Goal: Find specific page/section

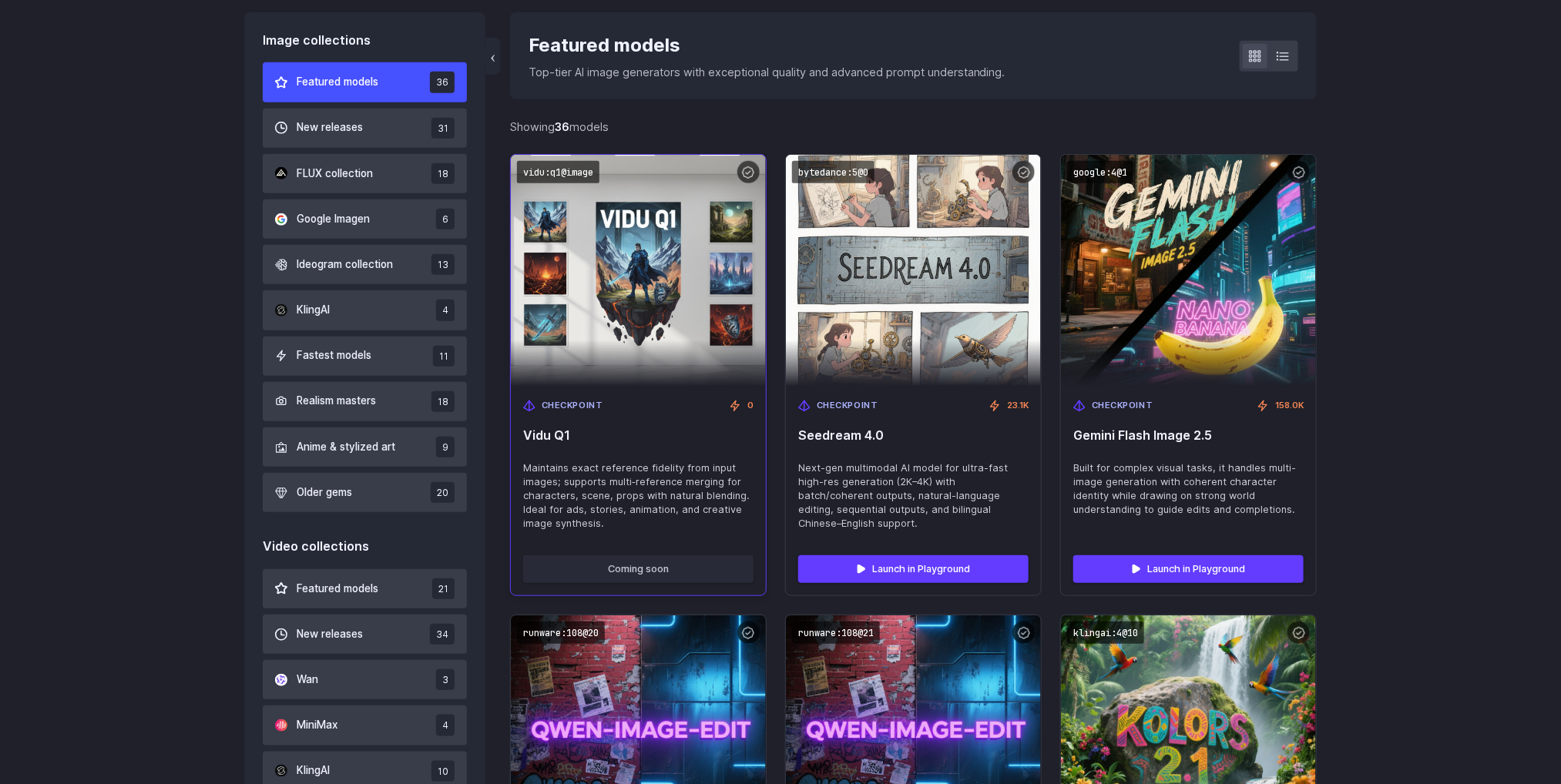
scroll to position [462, 0]
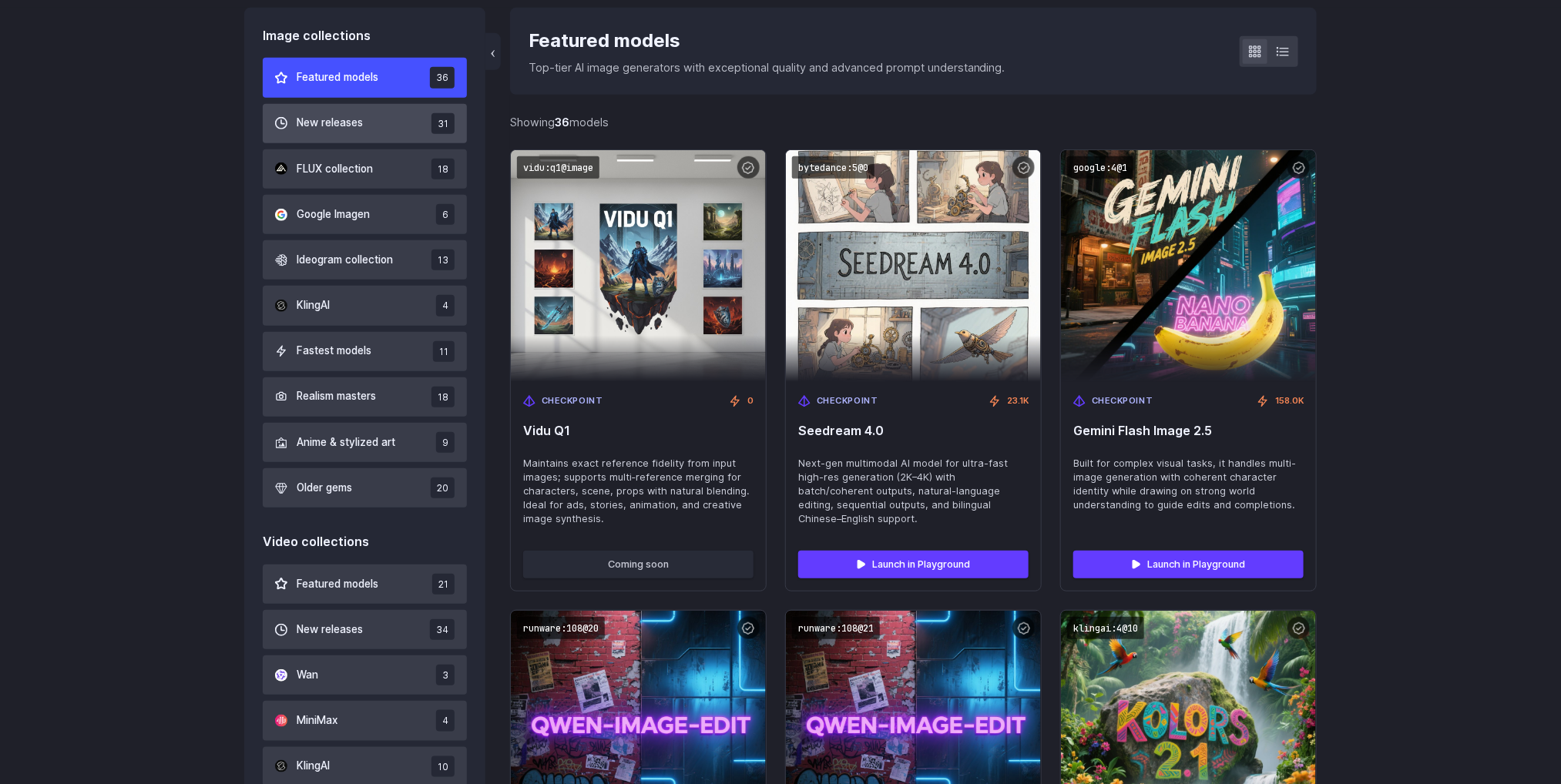
click at [345, 124] on span "New releases" at bounding box center [329, 123] width 66 height 17
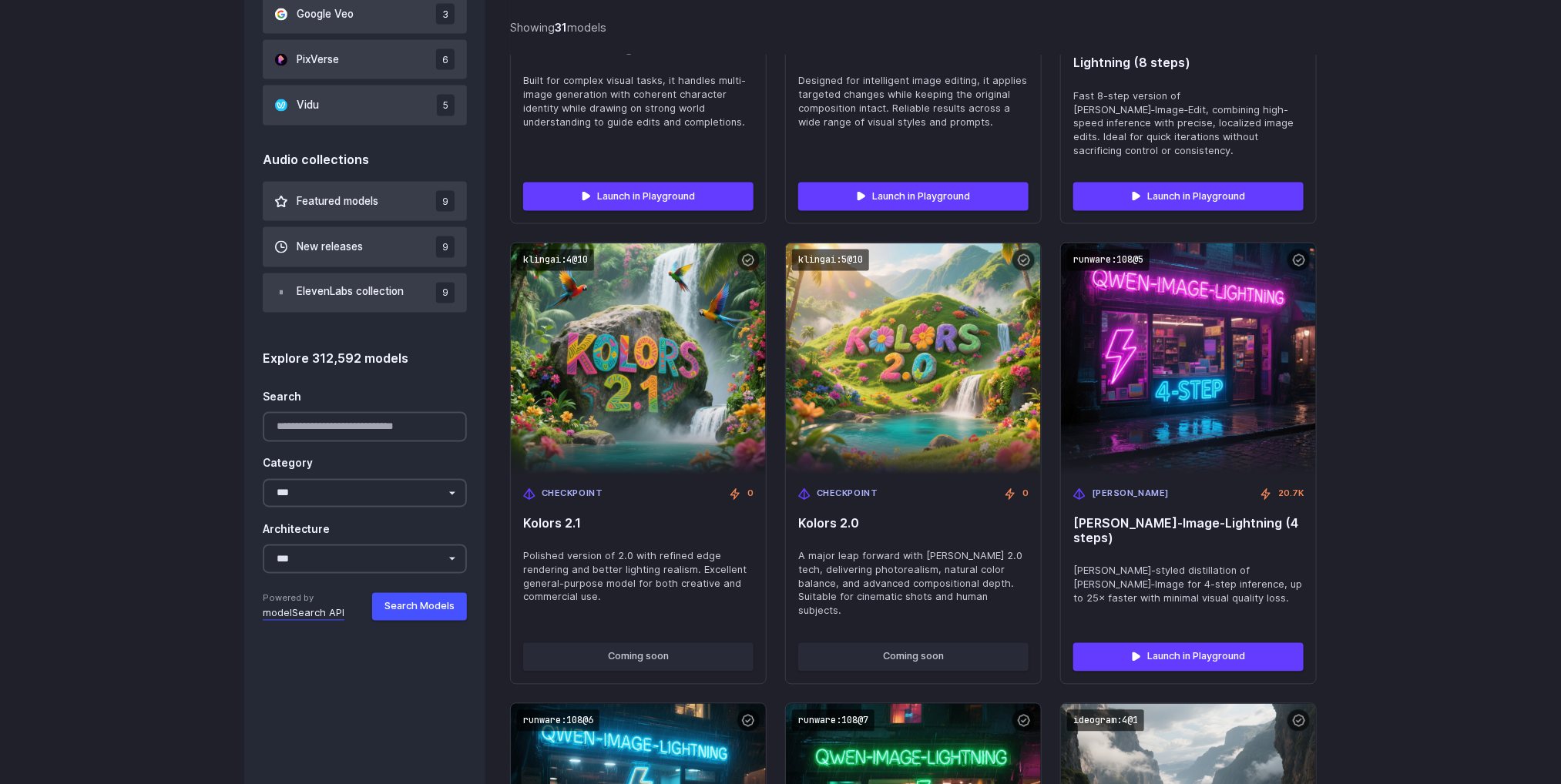
scroll to position [1296, 0]
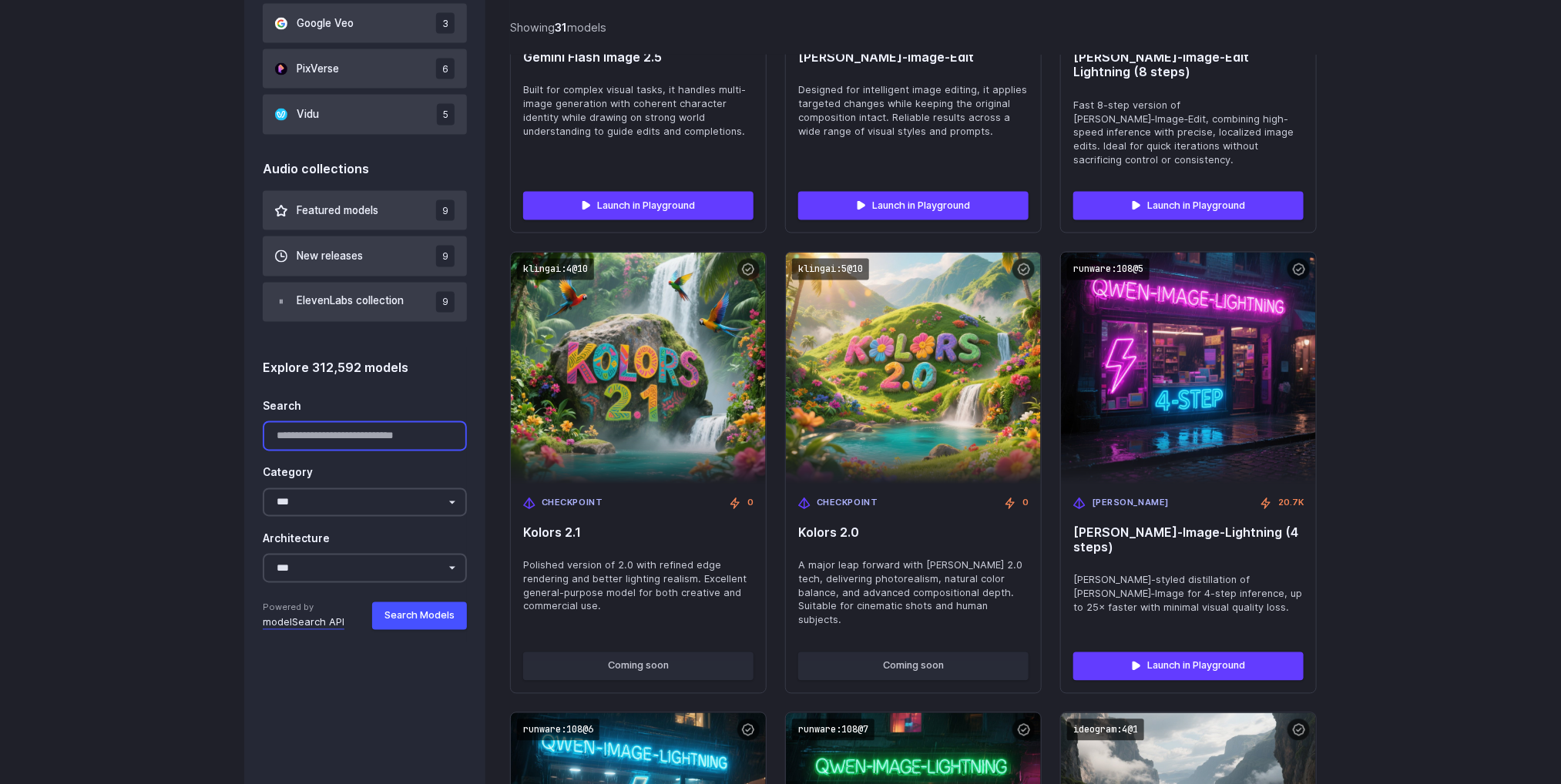
click at [322, 440] on input "Search" at bounding box center [364, 437] width 204 height 30
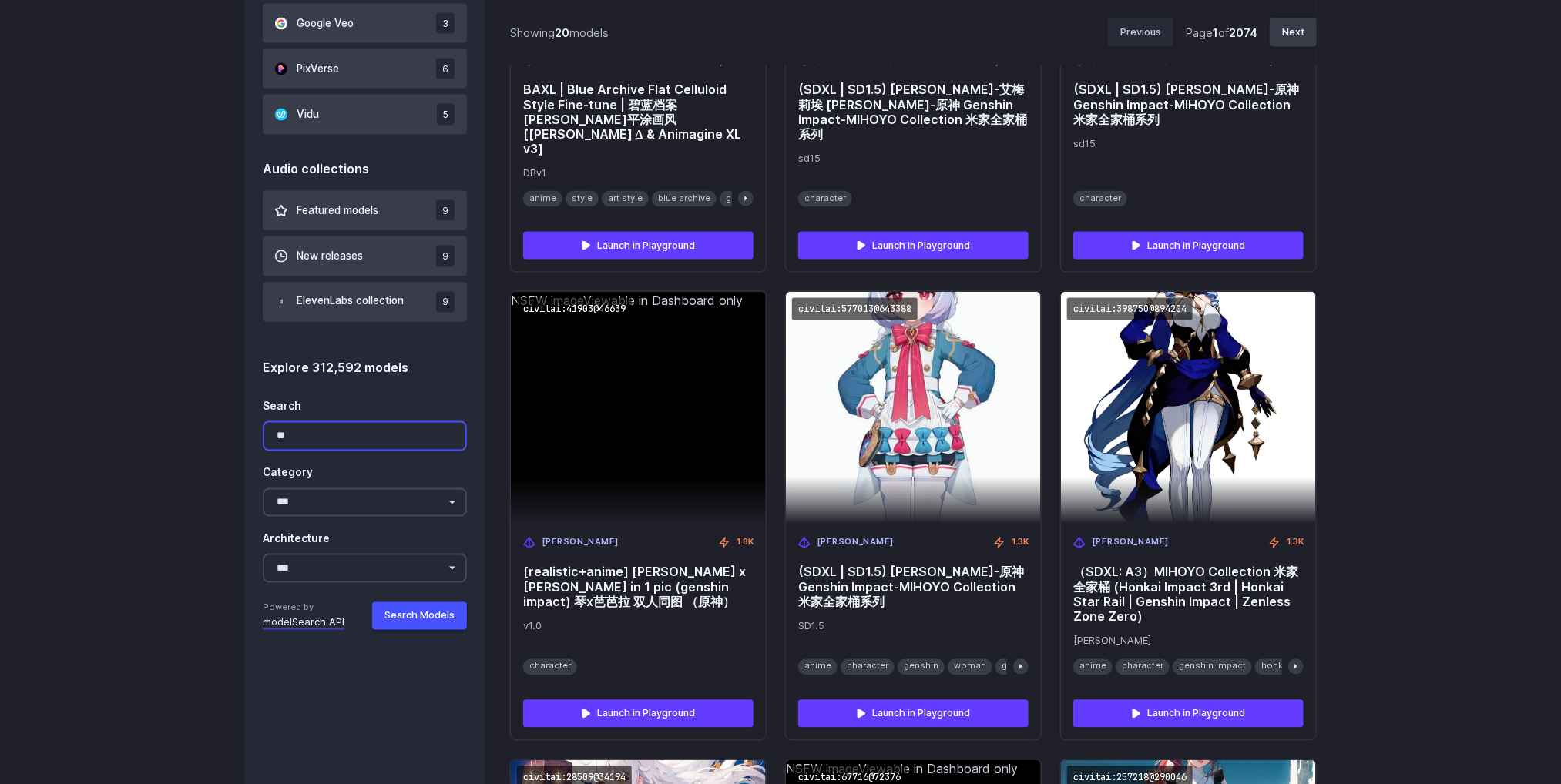
click at [294, 437] on input "**" at bounding box center [364, 437] width 204 height 30
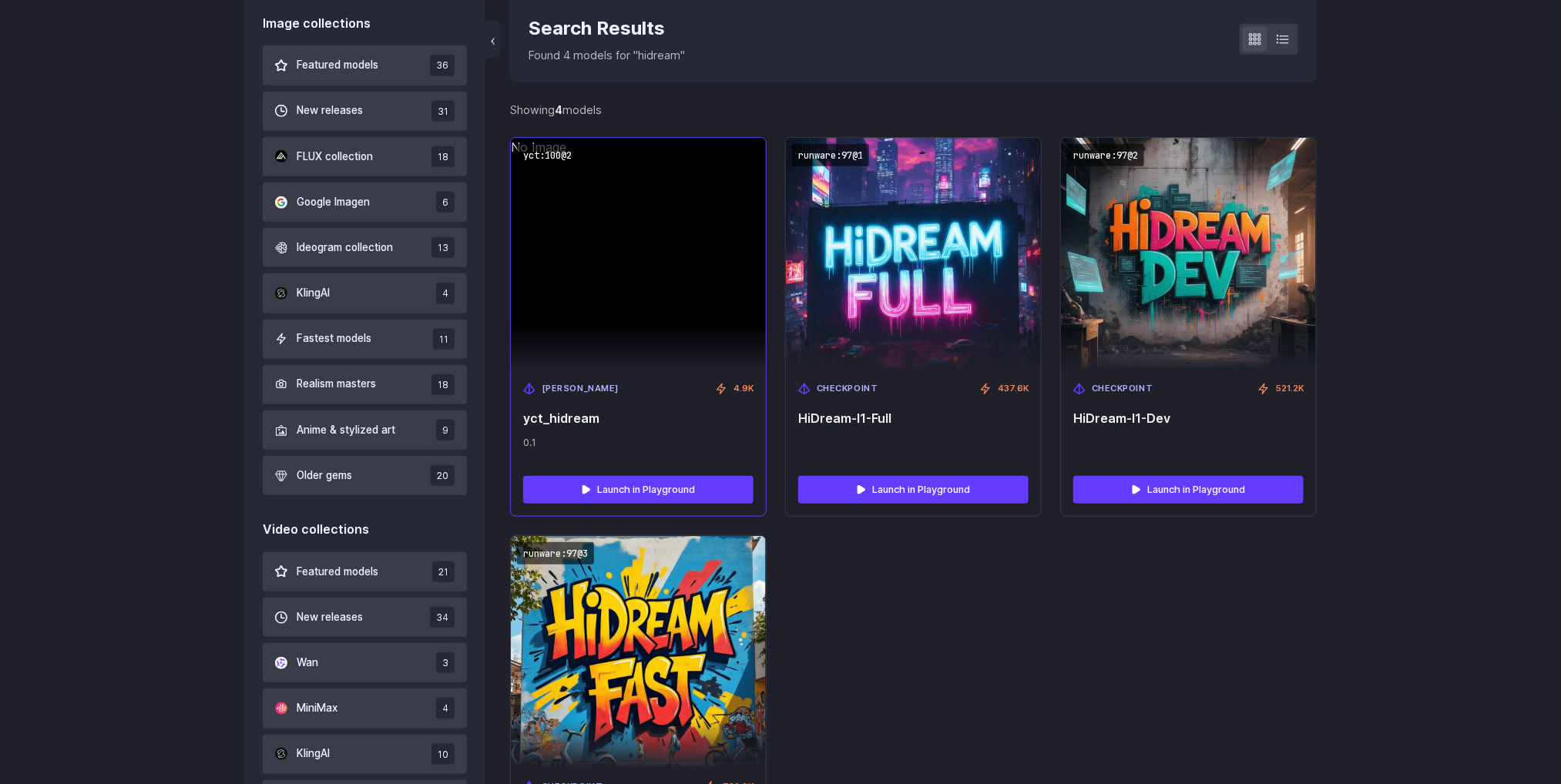
scroll to position [603, 0]
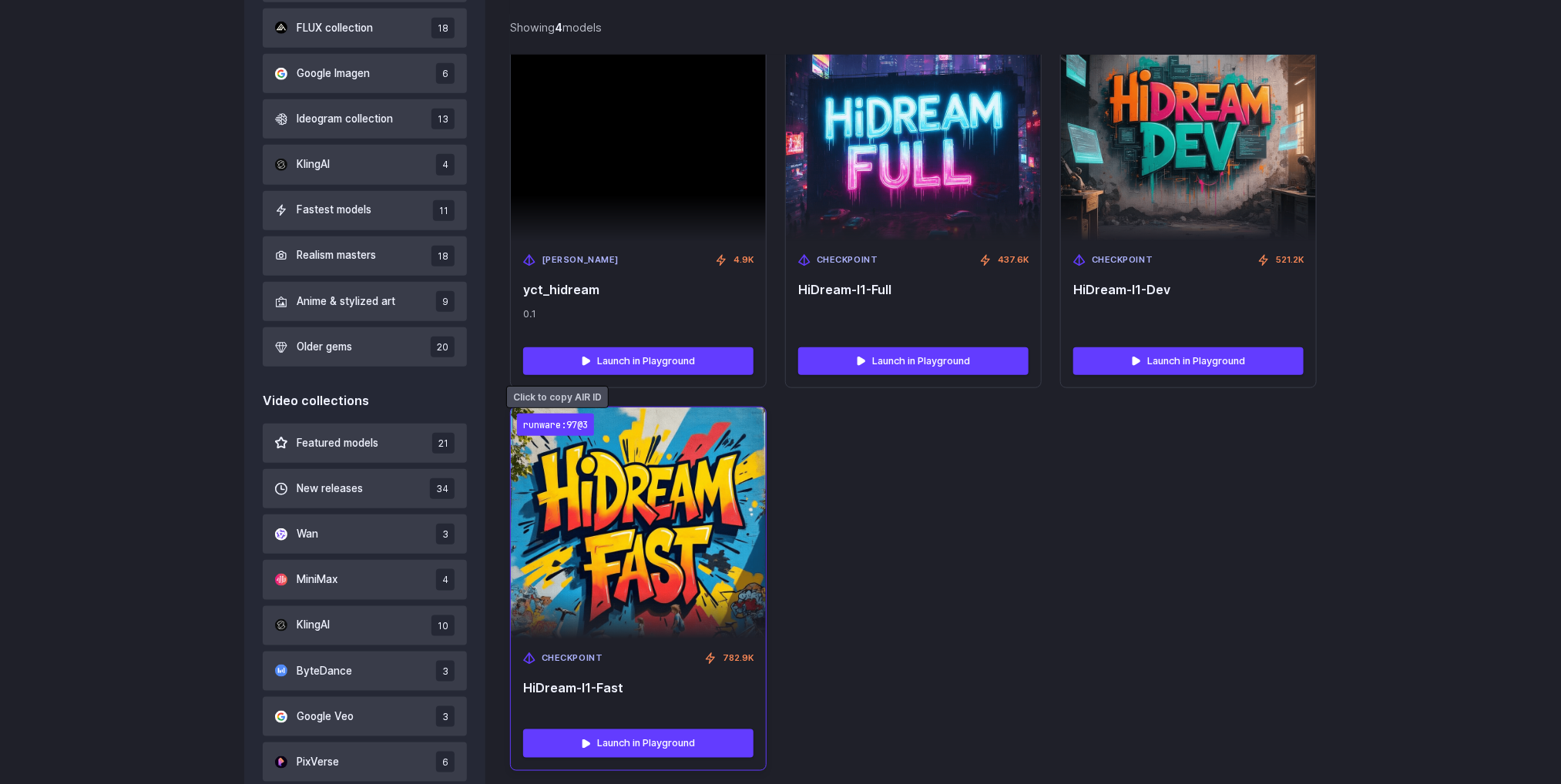
type input "*******"
click at [550, 425] on code "runware:97@3" at bounding box center [555, 424] width 77 height 22
drag, startPoint x: 656, startPoint y: 684, endPoint x: 519, endPoint y: 687, distance: 137.0
click at [519, 687] on div "Checkpoint 782.9K HiDream-I1-Fast" at bounding box center [638, 678] width 255 height 78
copy span "HiDream-I1-Fast"
